Goal: Navigation & Orientation: Understand site structure

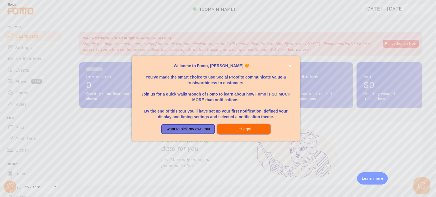
click at [240, 128] on button "Let's go!" at bounding box center [244, 129] width 54 height 10
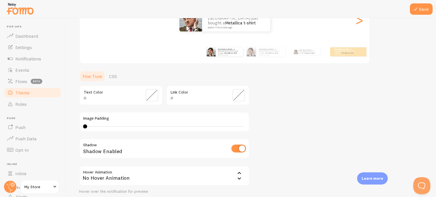
scroll to position [131, 0]
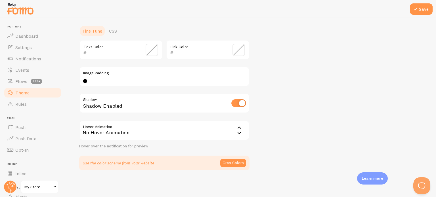
click at [371, 179] on p "Learn more" at bounding box center [373, 178] width 22 height 5
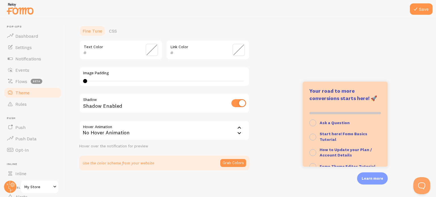
click at [319, 180] on div "Save Theme Choose a theme for your notifications Classic [PERSON_NAME] from [GE…" at bounding box center [251, 107] width 371 height 179
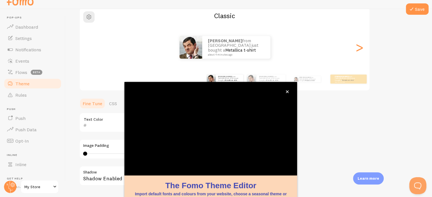
scroll to position [53, 0]
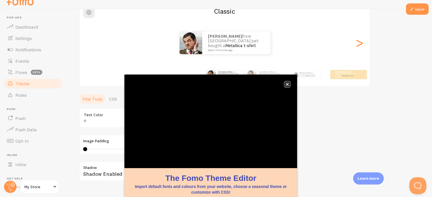
click at [288, 83] on icon "close," at bounding box center [287, 84] width 3 height 3
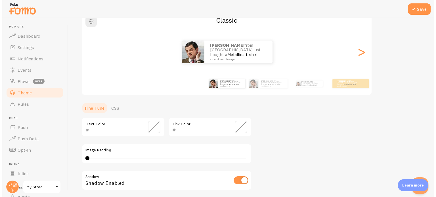
scroll to position [0, 0]
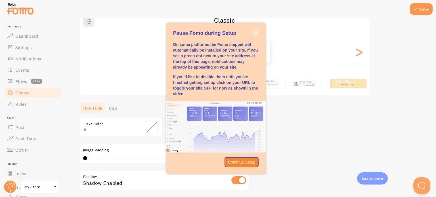
click at [256, 33] on icon "close," at bounding box center [256, 33] width 3 height 3
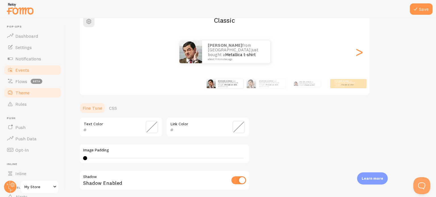
click at [26, 70] on span "Events" at bounding box center [22, 70] width 14 height 6
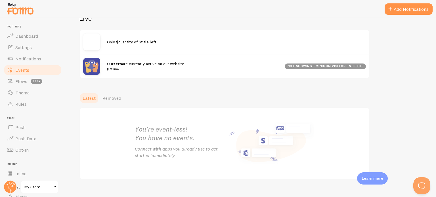
scroll to position [80, 0]
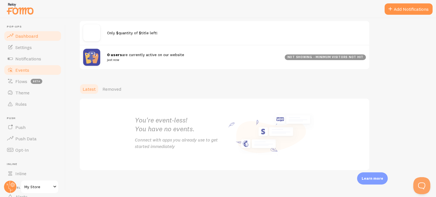
click at [28, 37] on span "Dashboard" at bounding box center [26, 36] width 23 height 6
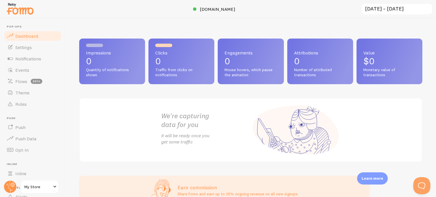
scroll to position [35, 0]
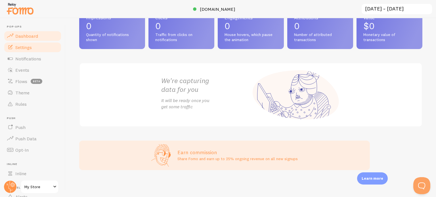
click at [23, 46] on span "Settings" at bounding box center [23, 48] width 16 height 6
